Goal: Use online tool/utility

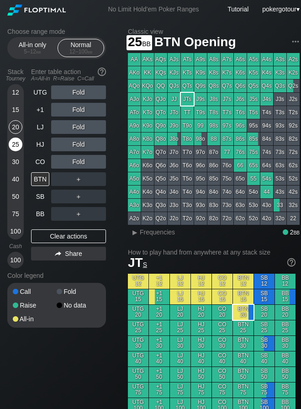
click at [19, 145] on div "25" at bounding box center [16, 145] width 14 height 14
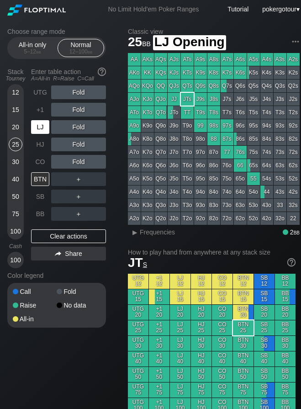
click at [42, 124] on div "LJ" at bounding box center [40, 127] width 18 height 14
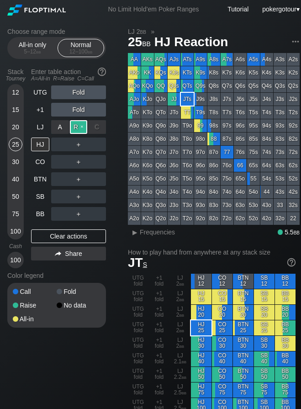
click at [84, 124] on div "R ✕" at bounding box center [79, 127] width 18 height 14
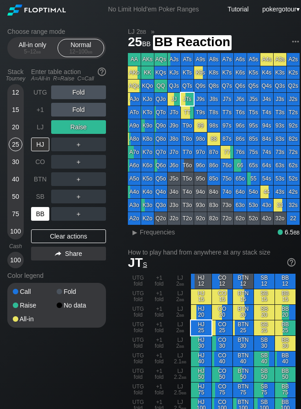
click at [35, 211] on div "BB" at bounding box center [40, 214] width 18 height 14
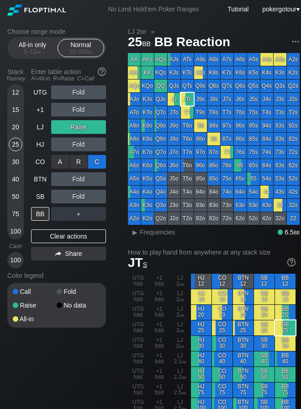
click at [93, 162] on div "C ✕" at bounding box center [97, 162] width 18 height 14
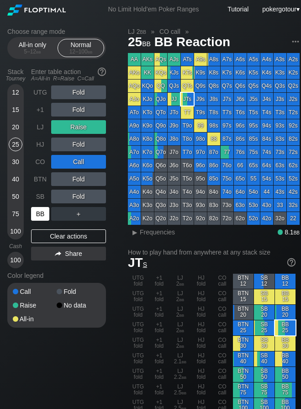
click at [43, 212] on div "BB" at bounding box center [40, 214] width 18 height 14
click at [18, 144] on div "25" at bounding box center [16, 145] width 14 height 14
click at [61, 237] on div "Clear actions" at bounding box center [68, 237] width 75 height 14
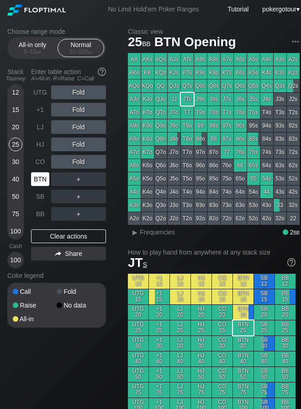
click at [43, 181] on div "BTN" at bounding box center [40, 179] width 18 height 14
click at [16, 213] on div "75" at bounding box center [16, 214] width 14 height 14
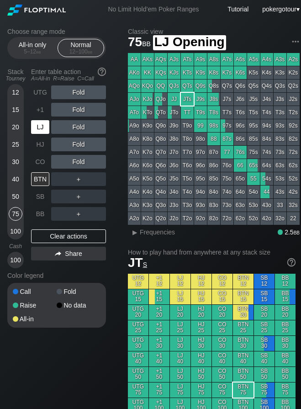
click at [48, 130] on div "LJ" at bounding box center [40, 127] width 18 height 14
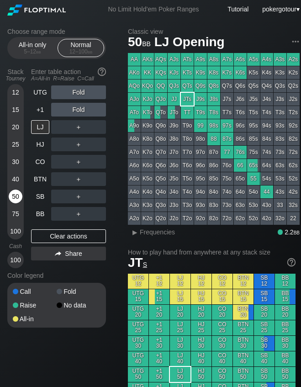
click at [15, 196] on div "50" at bounding box center [16, 197] width 14 height 14
click at [85, 127] on div "R ✕" at bounding box center [79, 127] width 18 height 14
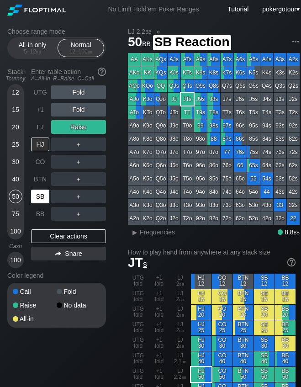
click at [40, 196] on div "SB" at bounding box center [40, 197] width 18 height 14
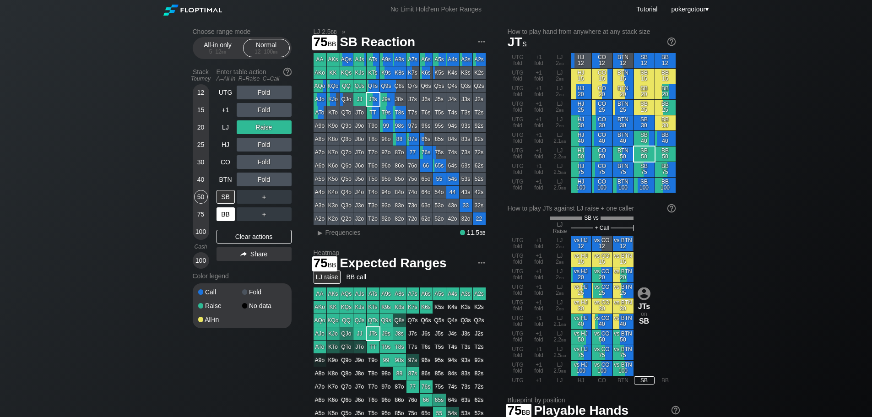
drag, startPoint x: 207, startPoint y: 213, endPoint x: 226, endPoint y: 208, distance: 19.5
click at [207, 214] on div "75" at bounding box center [201, 214] width 14 height 14
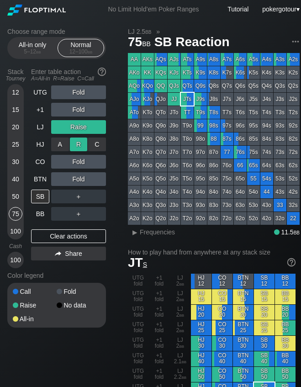
click at [73, 147] on div "R ✕" at bounding box center [79, 145] width 18 height 14
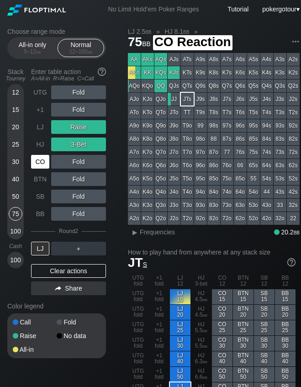
click at [38, 158] on div "CO" at bounding box center [40, 162] width 18 height 14
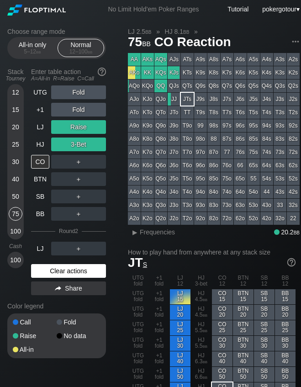
click at [70, 274] on div "Clear actions" at bounding box center [68, 271] width 75 height 14
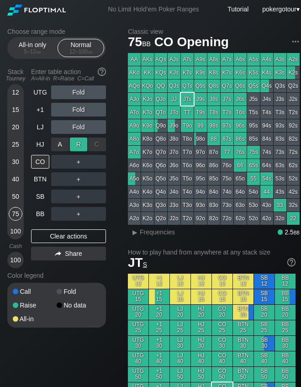
click at [80, 144] on div "R ✕" at bounding box center [79, 145] width 18 height 14
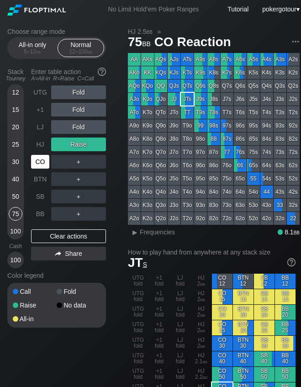
click at [42, 165] on div "CO" at bounding box center [40, 162] width 18 height 14
click at [200, 76] on div "K9s" at bounding box center [200, 72] width 13 height 13
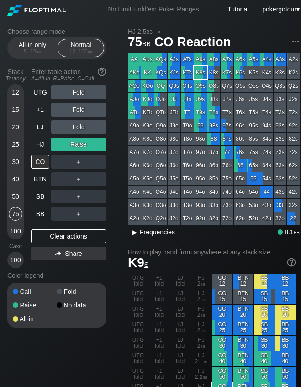
click at [160, 236] on span "Frequencies" at bounding box center [157, 232] width 35 height 7
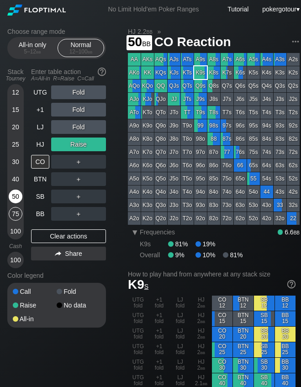
drag, startPoint x: 19, startPoint y: 198, endPoint x: 18, endPoint y: 193, distance: 5.1
click at [18, 198] on div "50" at bounding box center [16, 197] width 14 height 14
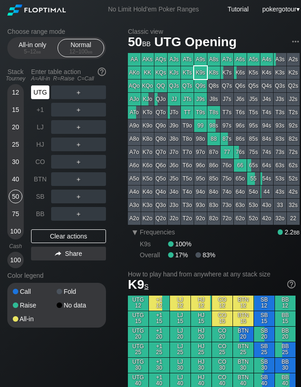
click at [38, 100] on div "UTG" at bounding box center [41, 92] width 20 height 17
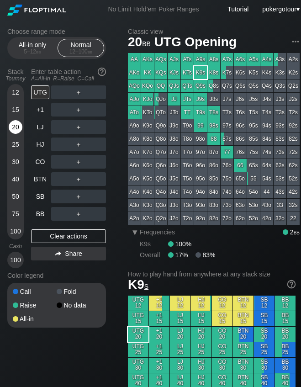
click at [13, 129] on div "20" at bounding box center [16, 127] width 14 height 14
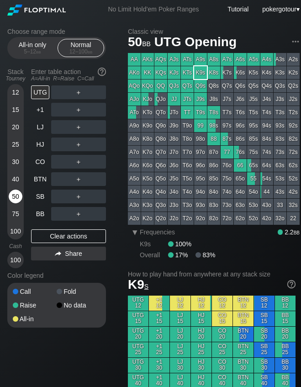
click at [14, 195] on div "50" at bounding box center [16, 197] width 14 height 14
click at [73, 144] on div "R ✕" at bounding box center [79, 145] width 18 height 14
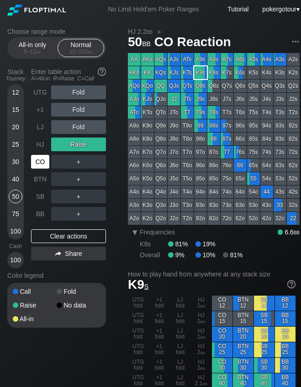
click at [47, 162] on div "CO" at bounding box center [40, 162] width 18 height 14
click at [15, 213] on div "75" at bounding box center [16, 214] width 14 height 14
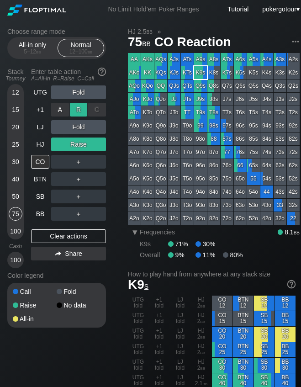
click at [79, 111] on div "R ✕" at bounding box center [79, 110] width 18 height 14
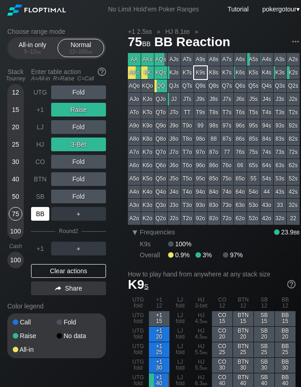
click at [43, 218] on div "BB" at bounding box center [40, 214] width 18 height 14
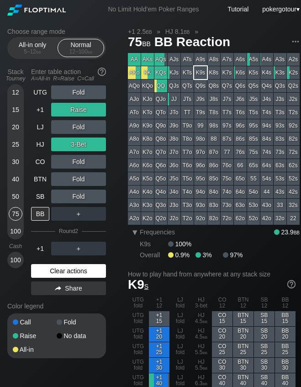
click at [57, 269] on div "Clear actions" at bounding box center [68, 271] width 75 height 14
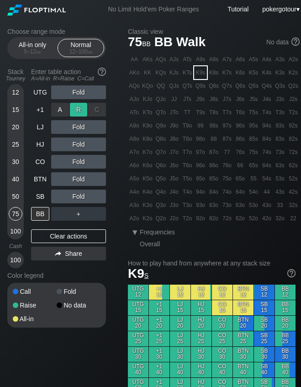
click at [81, 113] on div "R ✕" at bounding box center [79, 110] width 18 height 14
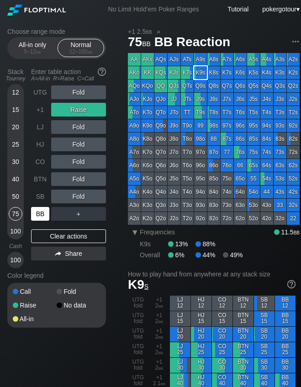
click at [37, 219] on div "BB" at bounding box center [40, 214] width 18 height 14
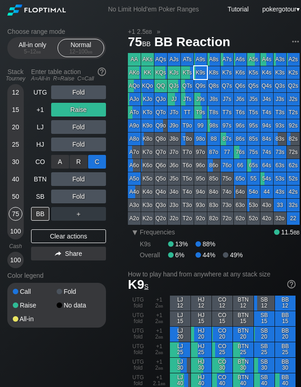
click at [95, 160] on div "C ✕" at bounding box center [97, 162] width 18 height 14
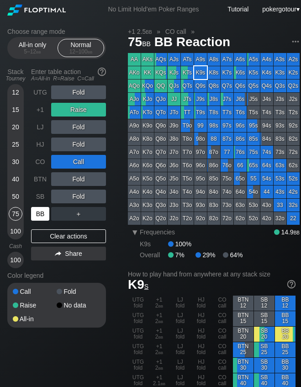
click at [45, 212] on div "BB" at bounding box center [40, 214] width 18 height 14
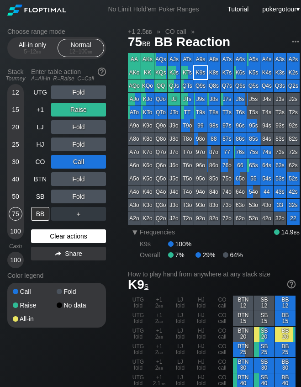
click at [46, 231] on div "Clear actions" at bounding box center [68, 237] width 75 height 14
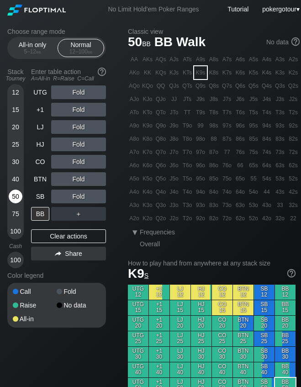
click at [14, 199] on div "50" at bounding box center [16, 197] width 14 height 14
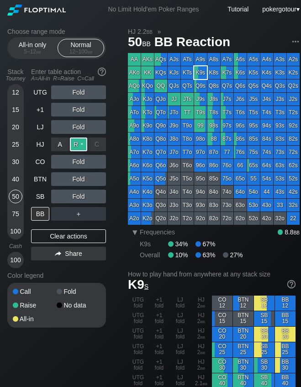
click at [78, 146] on div "R ✕" at bounding box center [79, 145] width 18 height 14
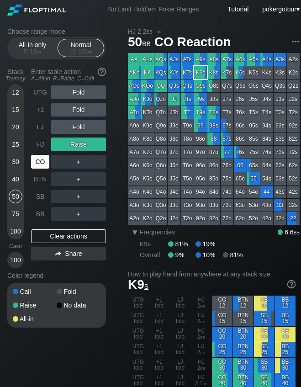
click at [43, 163] on div "CO" at bounding box center [40, 162] width 18 height 14
click at [33, 165] on div "CO" at bounding box center [40, 162] width 18 height 14
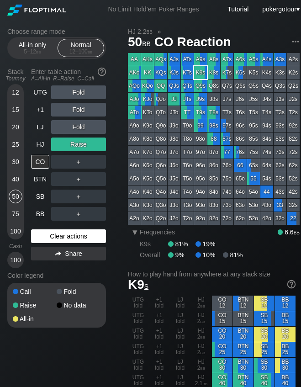
click at [42, 237] on div "Clear actions" at bounding box center [68, 237] width 75 height 14
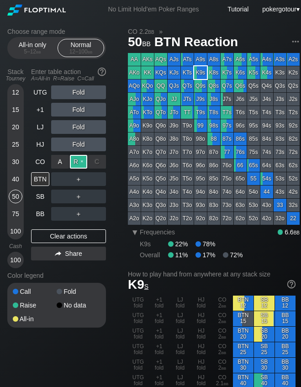
click at [81, 163] on div "R ✕" at bounding box center [79, 162] width 18 height 14
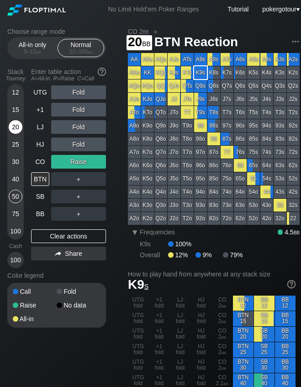
click at [18, 129] on div "20" at bounding box center [16, 127] width 14 height 14
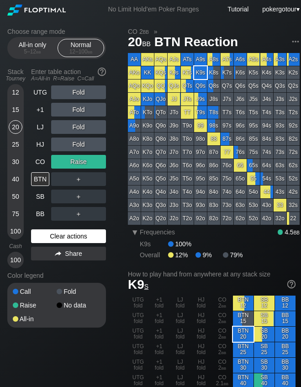
click at [50, 236] on div "Clear actions" at bounding box center [68, 237] width 75 height 14
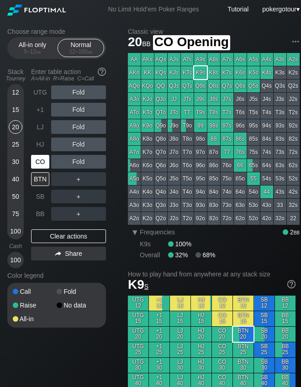
click at [43, 160] on div "CO" at bounding box center [40, 162] width 18 height 14
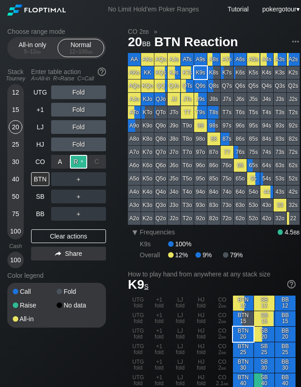
click at [76, 160] on div "R ✕" at bounding box center [79, 162] width 18 height 14
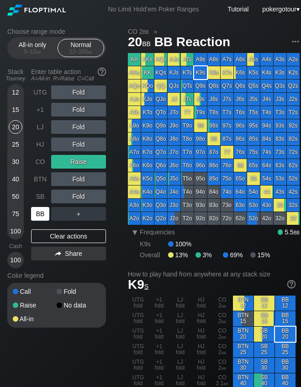
click at [44, 213] on div "BB" at bounding box center [40, 214] width 18 height 14
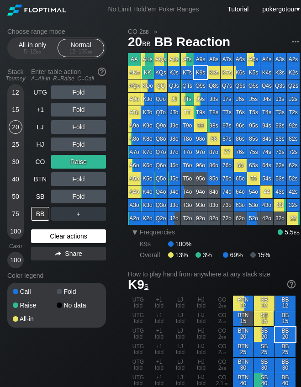
click at [86, 232] on div "Clear actions" at bounding box center [68, 237] width 75 height 14
